Goal: Task Accomplishment & Management: Complete application form

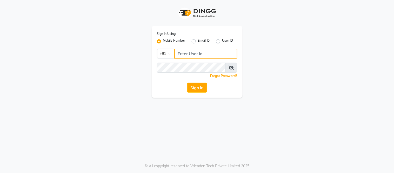
click at [213, 54] on input "Username" at bounding box center [205, 54] width 63 height 10
type input "8750002626"
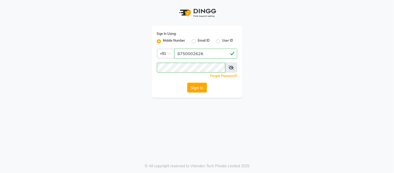
click at [229, 68] on icon at bounding box center [230, 67] width 5 height 4
click at [196, 89] on button "Sign In" at bounding box center [197, 88] width 20 height 10
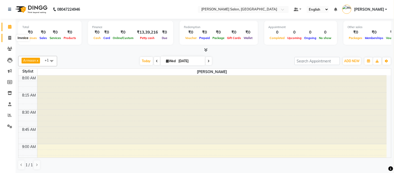
click at [9, 37] on icon at bounding box center [9, 38] width 3 height 4
select select "6469"
select select "service"
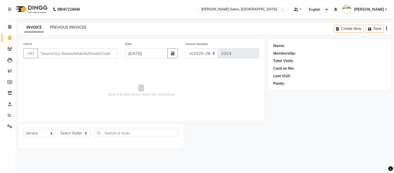
click at [67, 28] on link "PREVIOUS INVOICES" at bounding box center [68, 27] width 37 height 5
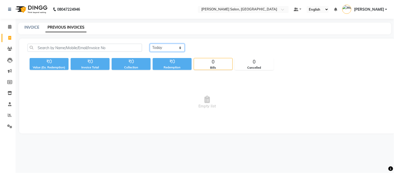
click at [157, 47] on select "[DATE] [DATE] Custom Range" at bounding box center [167, 48] width 35 height 8
click at [150, 44] on select "[DATE] [DATE] Custom Range" at bounding box center [167, 48] width 35 height 8
click at [161, 50] on select "[DATE] [DATE] Custom Range" at bounding box center [169, 48] width 39 height 8
select select "[DATE]"
click at [150, 44] on select "[DATE] [DATE] Custom Range" at bounding box center [169, 48] width 39 height 8
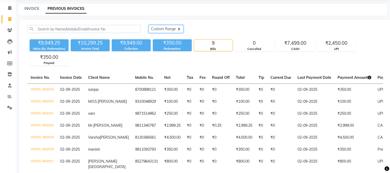
scroll to position [20, 0]
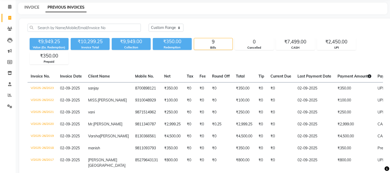
click at [32, 8] on link "INVOICE" at bounding box center [31, 7] width 15 height 5
select select "service"
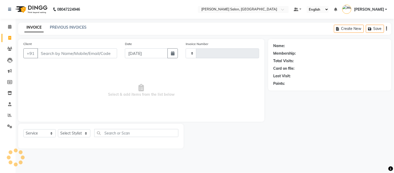
type input "2024"
select select "6469"
click at [78, 55] on input "Client" at bounding box center [77, 53] width 80 height 10
click at [81, 53] on input "Client" at bounding box center [77, 53] width 80 height 10
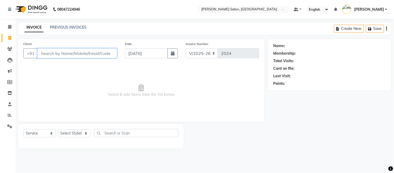
click at [101, 51] on input "Client" at bounding box center [77, 53] width 80 height 10
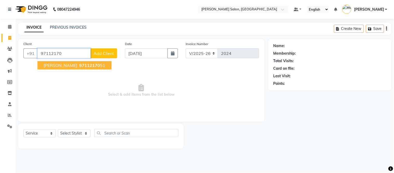
click at [79, 67] on span "97112170" at bounding box center [89, 65] width 21 height 5
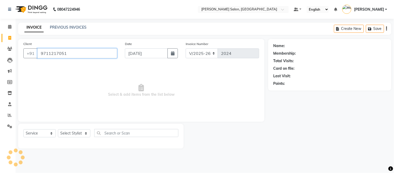
type input "9711217051"
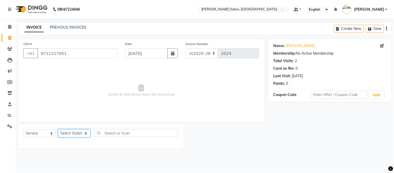
click at [77, 131] on select "Select Stylist [PERSON_NAME] [PERSON_NAME] [PERSON_NAME] [PERSON_NAME] [PERSON_…" at bounding box center [74, 133] width 32 height 8
select select "49738"
click at [58, 129] on select "Select Stylist [PERSON_NAME] [PERSON_NAME] [PERSON_NAME] [PERSON_NAME] [PERSON_…" at bounding box center [74, 133] width 32 height 8
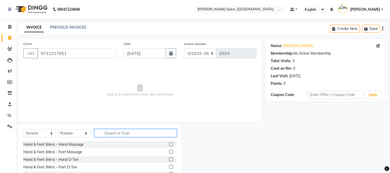
click at [158, 133] on input "text" at bounding box center [135, 133] width 82 height 8
type input "shampoo"
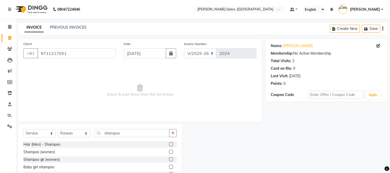
click at [171, 151] on label at bounding box center [171, 151] width 4 height 4
click at [171, 151] on input "checkbox" at bounding box center [170, 151] width 3 height 3
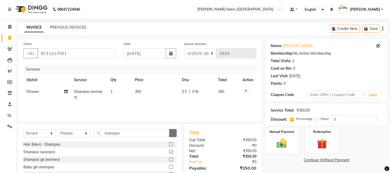
checkbox input "false"
click at [172, 135] on button "button" at bounding box center [173, 133] width 8 height 8
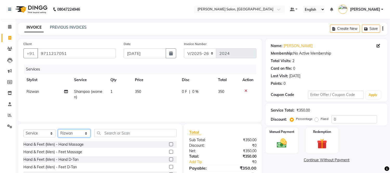
click at [80, 135] on select "Select Stylist [PERSON_NAME] [PERSON_NAME] [PERSON_NAME] [PERSON_NAME] [PERSON_…" at bounding box center [74, 133] width 32 height 8
select select "85118"
click at [58, 129] on select "Select Stylist [PERSON_NAME] [PERSON_NAME] [PERSON_NAME] [PERSON_NAME] [PERSON_…" at bounding box center [74, 133] width 32 height 8
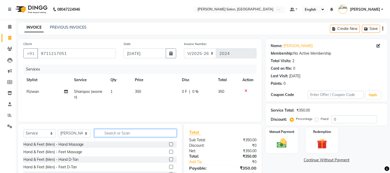
click at [146, 131] on input "text" at bounding box center [135, 133] width 82 height 8
type input "shampoo"
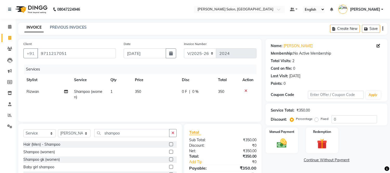
click at [171, 152] on label at bounding box center [171, 151] width 4 height 4
click at [171, 152] on input "checkbox" at bounding box center [170, 151] width 3 height 3
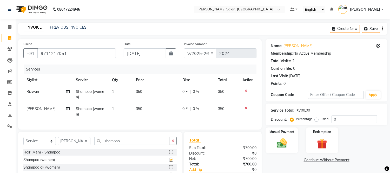
checkbox input "false"
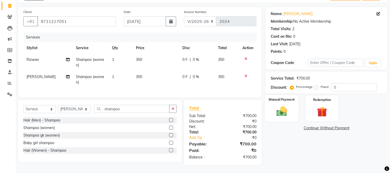
click at [284, 105] on img at bounding box center [281, 111] width 17 height 12
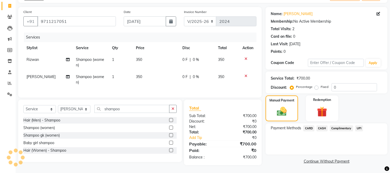
click at [319, 125] on span "CASH" at bounding box center [321, 128] width 11 height 6
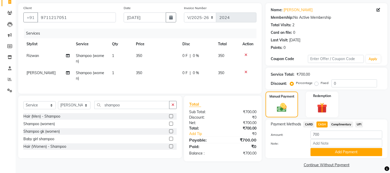
scroll to position [39, 0]
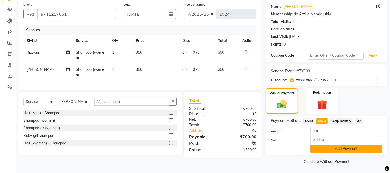
click at [330, 146] on button "Add Payment" at bounding box center [346, 148] width 72 height 8
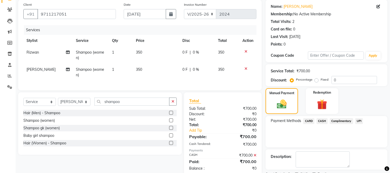
scroll to position [61, 0]
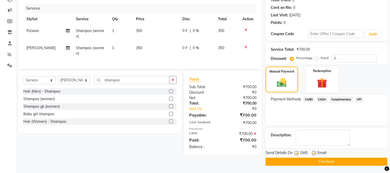
click at [304, 164] on button "Checkout" at bounding box center [326, 161] width 122 height 8
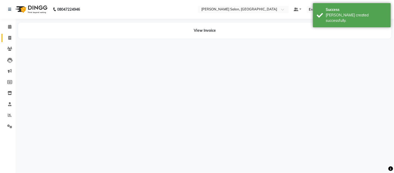
click at [9, 37] on icon at bounding box center [9, 38] width 3 height 4
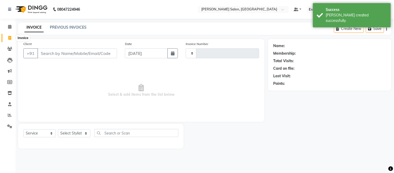
click at [8, 38] on icon at bounding box center [9, 38] width 3 height 4
select select "service"
select select "6469"
type input "2025"
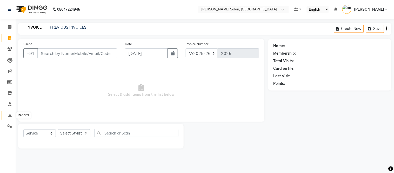
click at [11, 114] on icon at bounding box center [10, 115] width 4 height 4
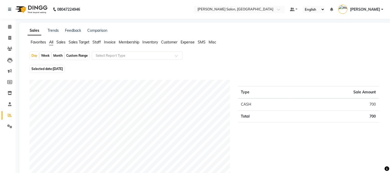
click at [101, 42] on ul "Favorites All Sales Sales Target Staff Invoice Membership Inventory Customer Ex…" at bounding box center [205, 42] width 355 height 6
click at [99, 42] on span "Staff" at bounding box center [96, 42] width 8 height 5
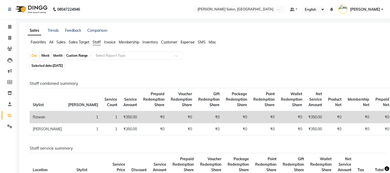
click at [59, 54] on div "Month" at bounding box center [58, 55] width 12 height 7
select select "9"
select select "2025"
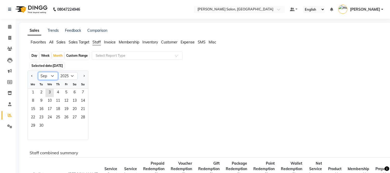
click at [51, 77] on select "Jan Feb Mar Apr May Jun [DATE] Aug Sep Oct Nov Dec" at bounding box center [48, 76] width 20 height 8
select select "8"
click at [38, 72] on select "Jan Feb Mar Apr May Jun [DATE] Aug Sep Oct Nov Dec" at bounding box center [48, 76] width 20 height 8
click at [82, 127] on span "31" at bounding box center [83, 126] width 8 height 8
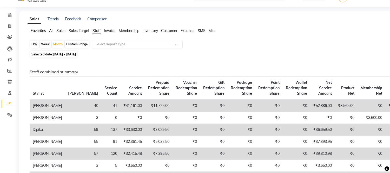
scroll to position [7, 0]
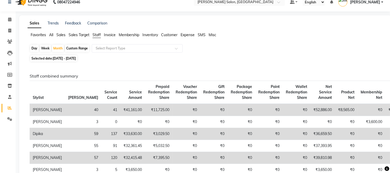
click at [73, 59] on span "[DATE] - [DATE]" at bounding box center [64, 58] width 23 height 4
select select "8"
select select "2025"
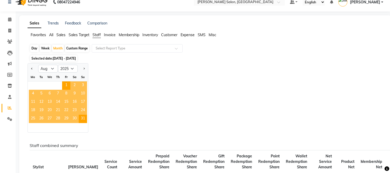
click at [74, 118] on span "30" at bounding box center [74, 118] width 8 height 8
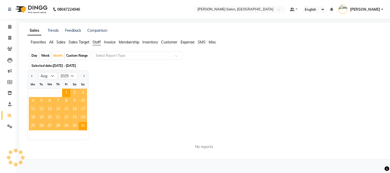
scroll to position [0, 0]
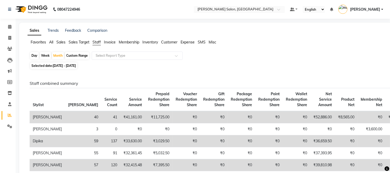
click at [72, 66] on span "[DATE] - [DATE]" at bounding box center [64, 66] width 23 height 4
select select "8"
select select "2025"
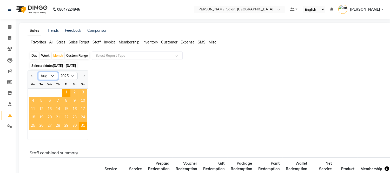
click at [51, 74] on select "Jan Feb Mar Apr May Jun [DATE] Aug Sep Oct Nov Dec" at bounding box center [48, 76] width 20 height 8
select select "9"
click at [38, 72] on select "Jan Feb Mar Apr May Jun [DATE] Aug Sep Oct Nov Dec" at bounding box center [48, 76] width 20 height 8
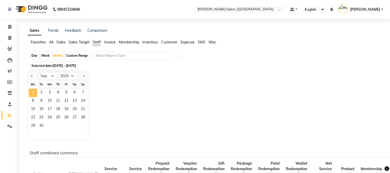
click at [32, 92] on span "1" at bounding box center [33, 93] width 8 height 8
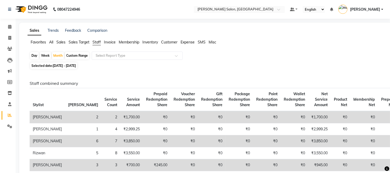
click at [53, 40] on span "All" at bounding box center [51, 42] width 4 height 5
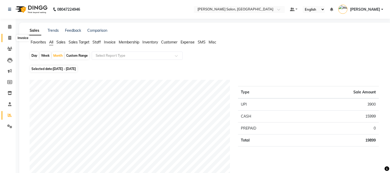
click at [9, 39] on icon at bounding box center [9, 38] width 3 height 4
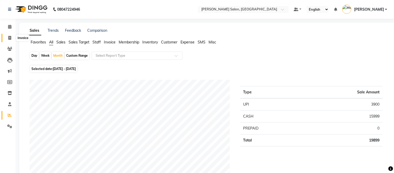
select select "6469"
select select "service"
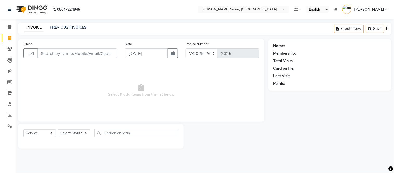
click at [82, 51] on input "Client" at bounding box center [77, 53] width 80 height 10
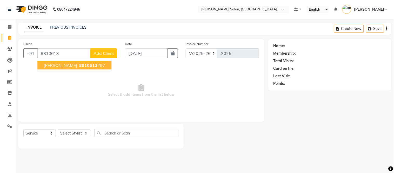
click at [76, 66] on button "[PERSON_NAME] 8810613 297" at bounding box center [74, 65] width 74 height 8
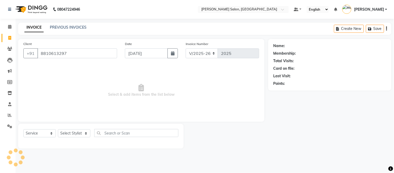
type input "8810613297"
select select "1: Object"
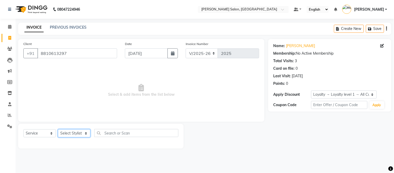
click at [75, 130] on select "Select Stylist [PERSON_NAME] [PERSON_NAME] [PERSON_NAME] [PERSON_NAME] [PERSON_…" at bounding box center [74, 133] width 32 height 8
select select "49740"
click at [58, 129] on select "Select Stylist [PERSON_NAME] [PERSON_NAME] [PERSON_NAME] [PERSON_NAME] [PERSON_…" at bounding box center [74, 133] width 32 height 8
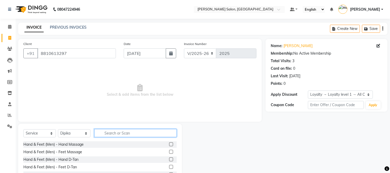
click at [129, 132] on input "text" at bounding box center [135, 133] width 82 height 8
type input "eye"
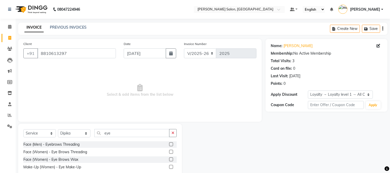
click at [170, 150] on label at bounding box center [171, 151] width 4 height 4
click at [170, 150] on input "checkbox" at bounding box center [170, 151] width 3 height 3
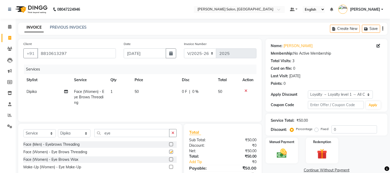
checkbox input "false"
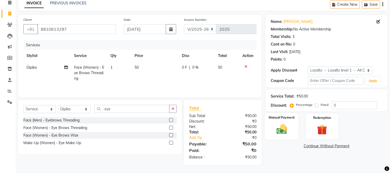
click at [277, 126] on img at bounding box center [281, 129] width 17 height 12
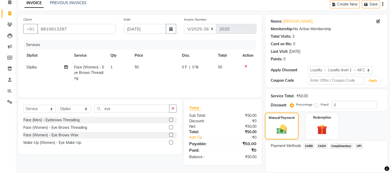
scroll to position [42, 0]
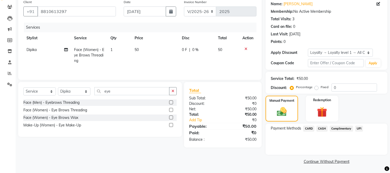
click at [323, 127] on span "CASH" at bounding box center [321, 128] width 11 height 6
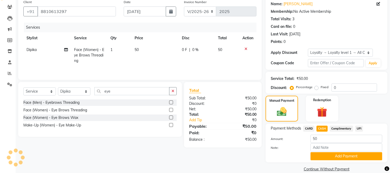
scroll to position [49, 0]
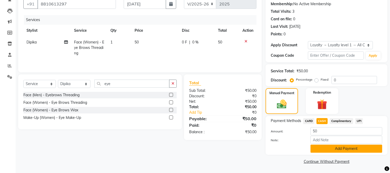
click at [323, 147] on button "Add Payment" at bounding box center [346, 148] width 72 height 8
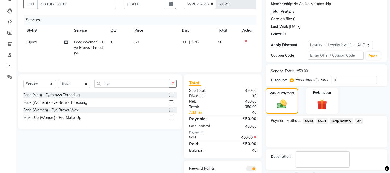
scroll to position [71, 0]
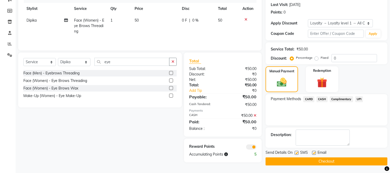
click at [312, 162] on button "Checkout" at bounding box center [326, 161] width 122 height 8
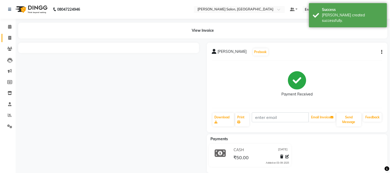
click at [9, 37] on icon at bounding box center [9, 38] width 3 height 4
select select "service"
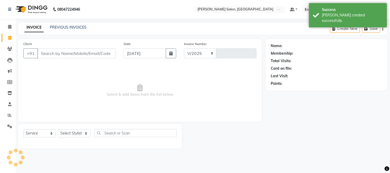
select select "6469"
type input "2026"
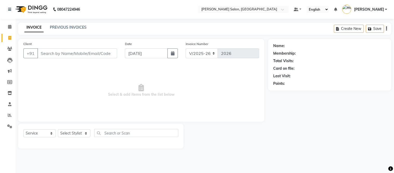
click at [57, 53] on input "Client" at bounding box center [77, 53] width 80 height 10
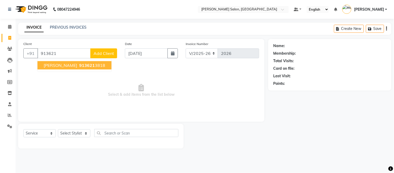
click at [47, 65] on span "[PERSON_NAME]" at bounding box center [60, 65] width 33 height 5
type input "9136213818"
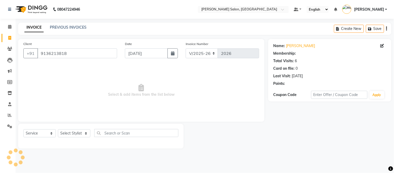
select select "1: Object"
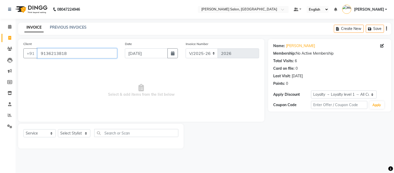
click at [100, 56] on input "9136213818" at bounding box center [77, 53] width 80 height 10
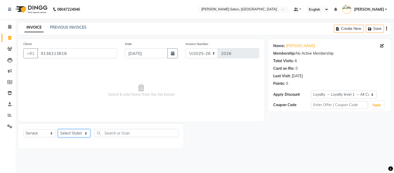
click at [68, 133] on select "Select Stylist [PERSON_NAME] [PERSON_NAME] [PERSON_NAME] [PERSON_NAME] [PERSON_…" at bounding box center [74, 133] width 32 height 8
click at [54, 26] on link "PREVIOUS INVOICES" at bounding box center [68, 27] width 37 height 5
